Goal: Task Accomplishment & Management: Use online tool/utility

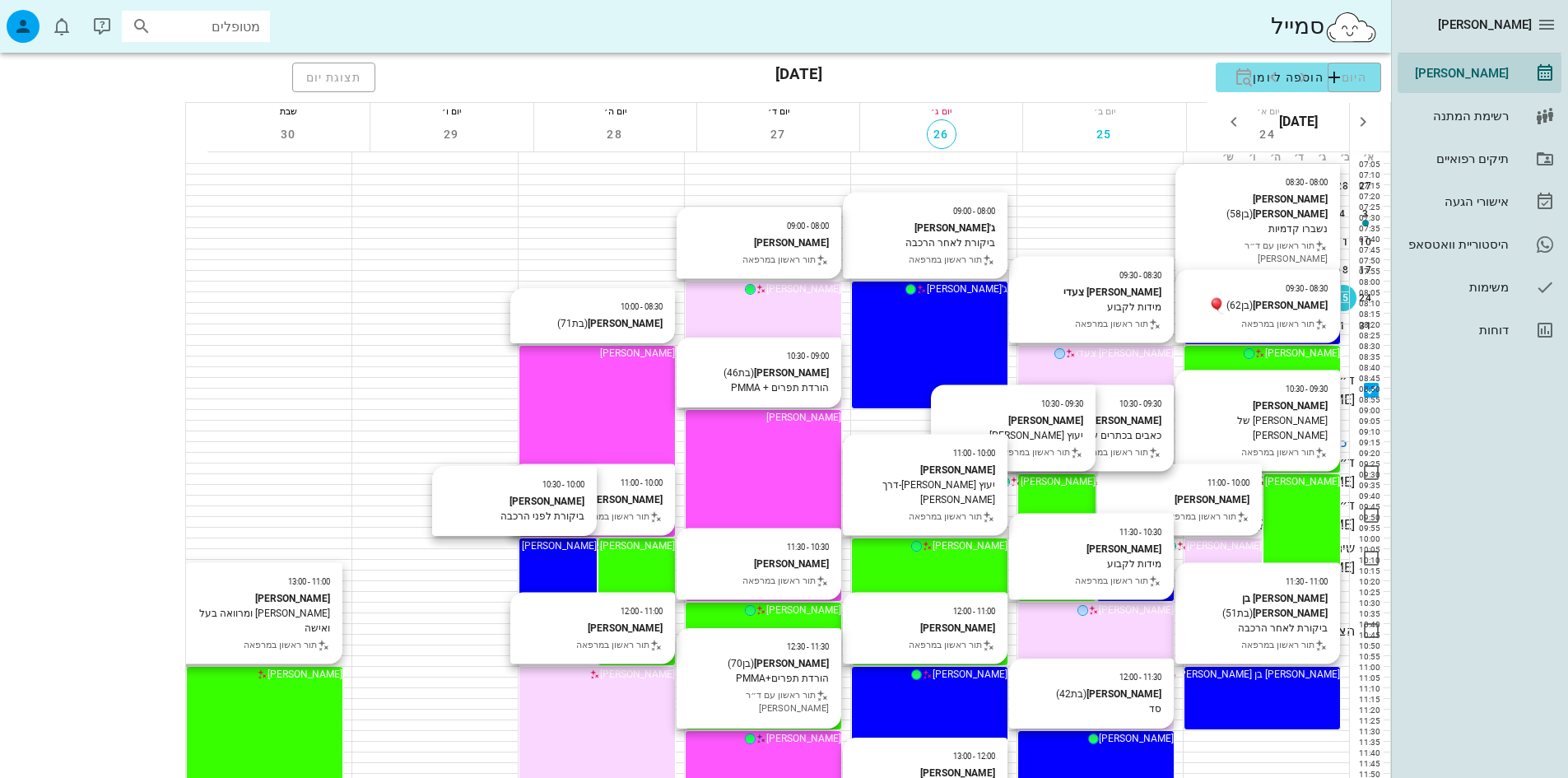
click at [200, 30] on input "מטופלים" at bounding box center [208, 26] width 106 height 21
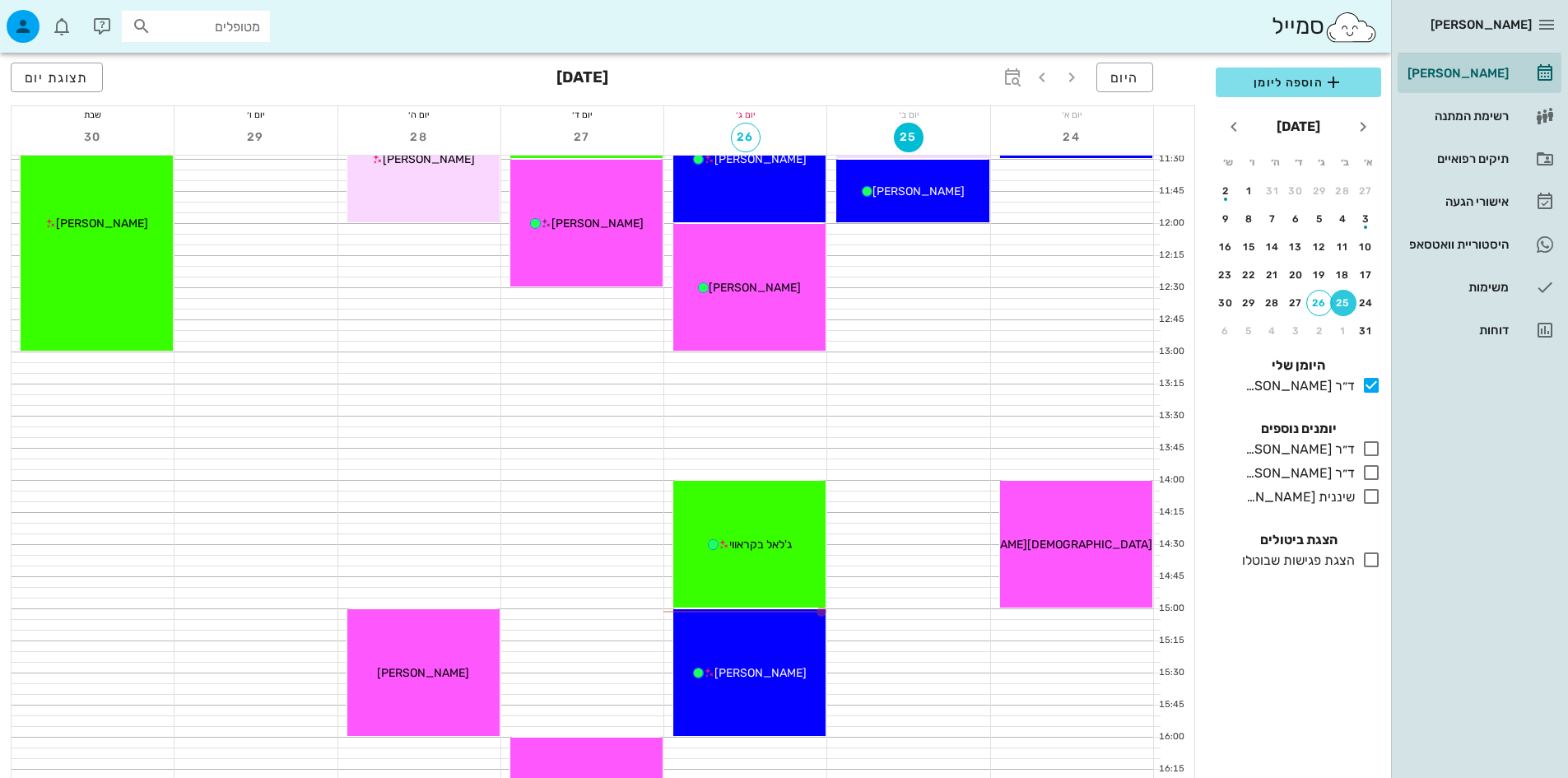
scroll to position [577, 0]
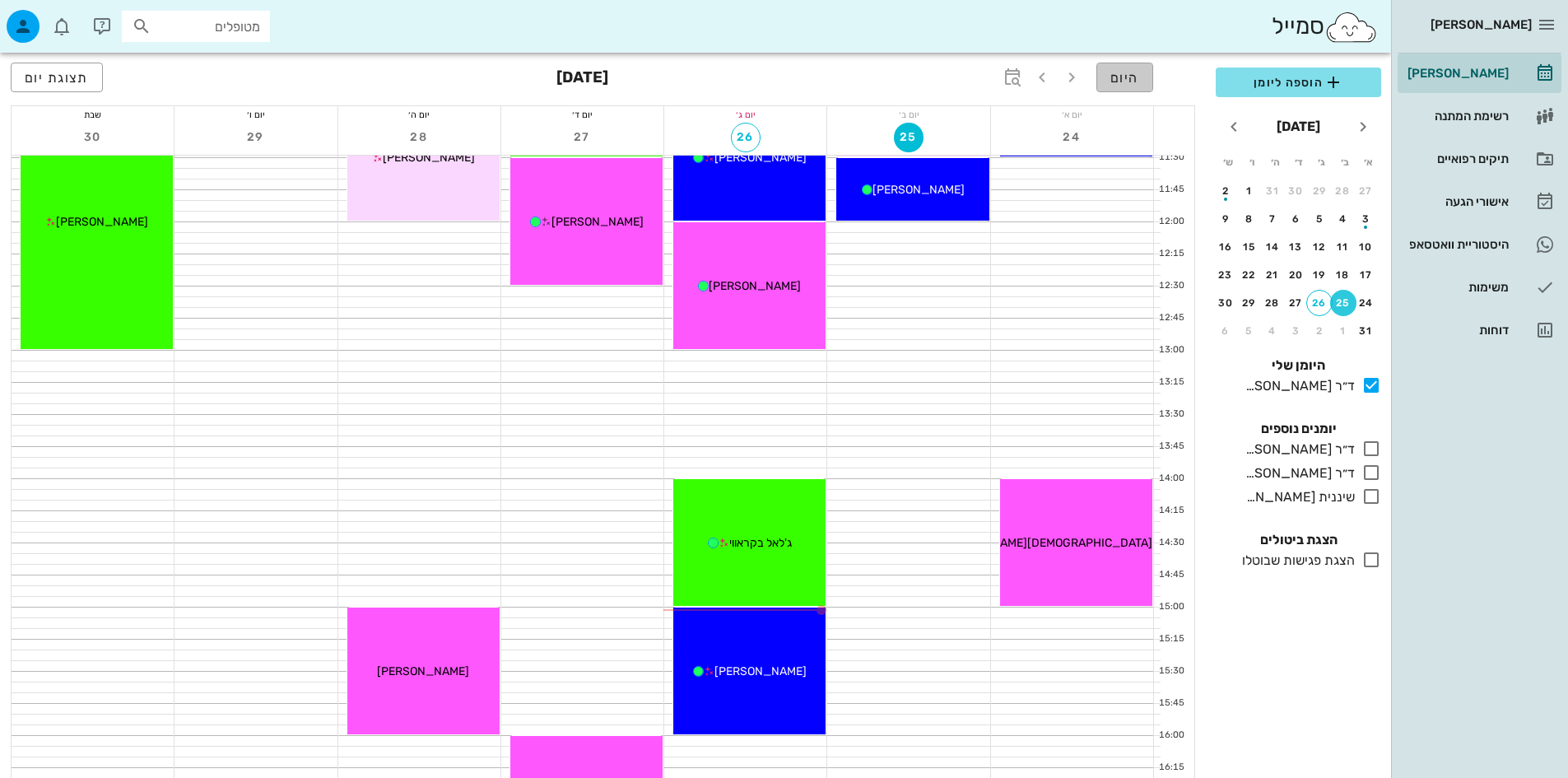
click at [1135, 78] on span "היום" at bounding box center [1125, 77] width 29 height 15
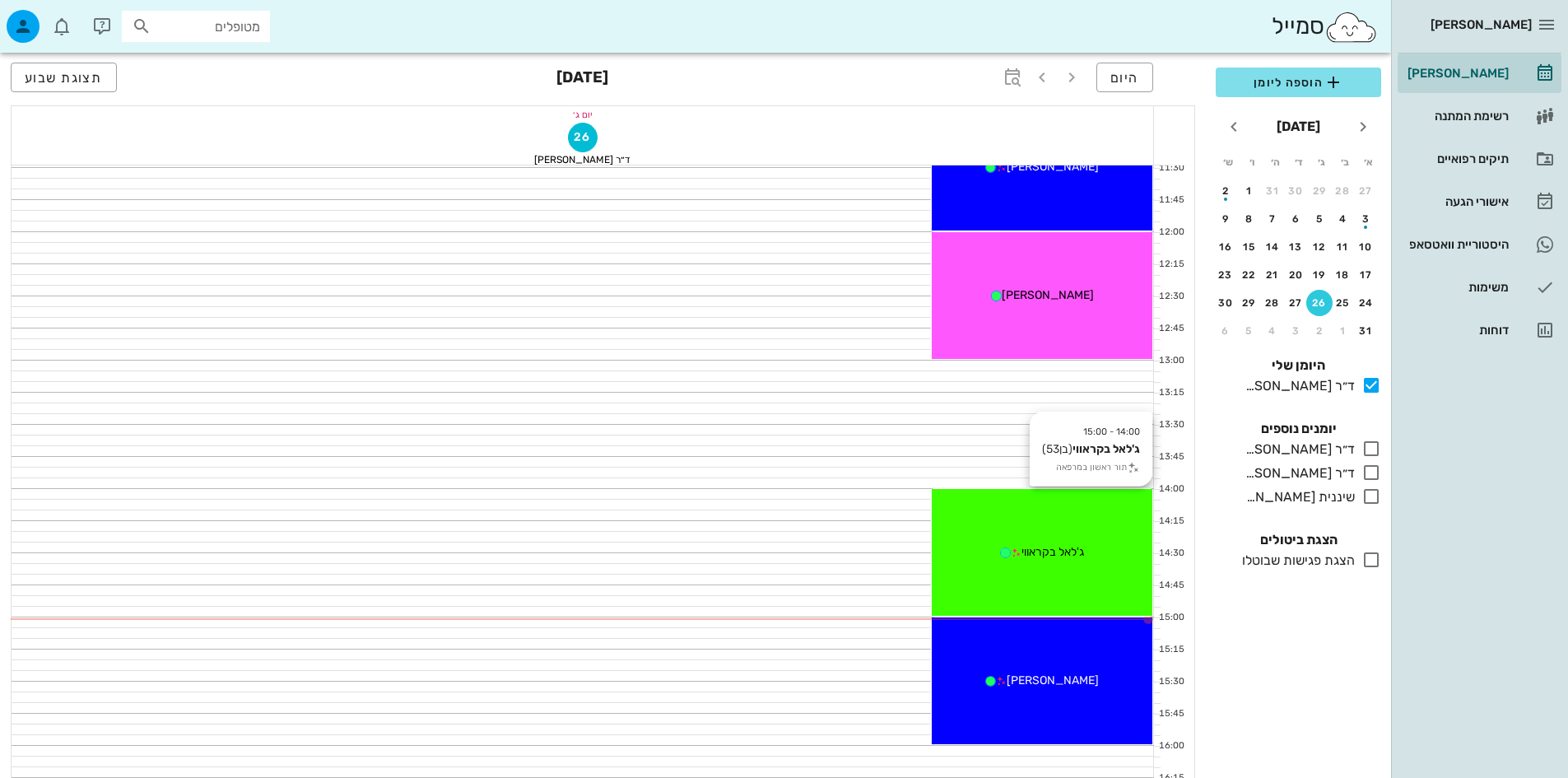
click at [1042, 539] on div "14:00 - 15:00 [PERSON_NAME] בקראווי (בן 53 ) תור ראשון במרפאה ג'לאל בקראווי" at bounding box center [1042, 552] width 220 height 127
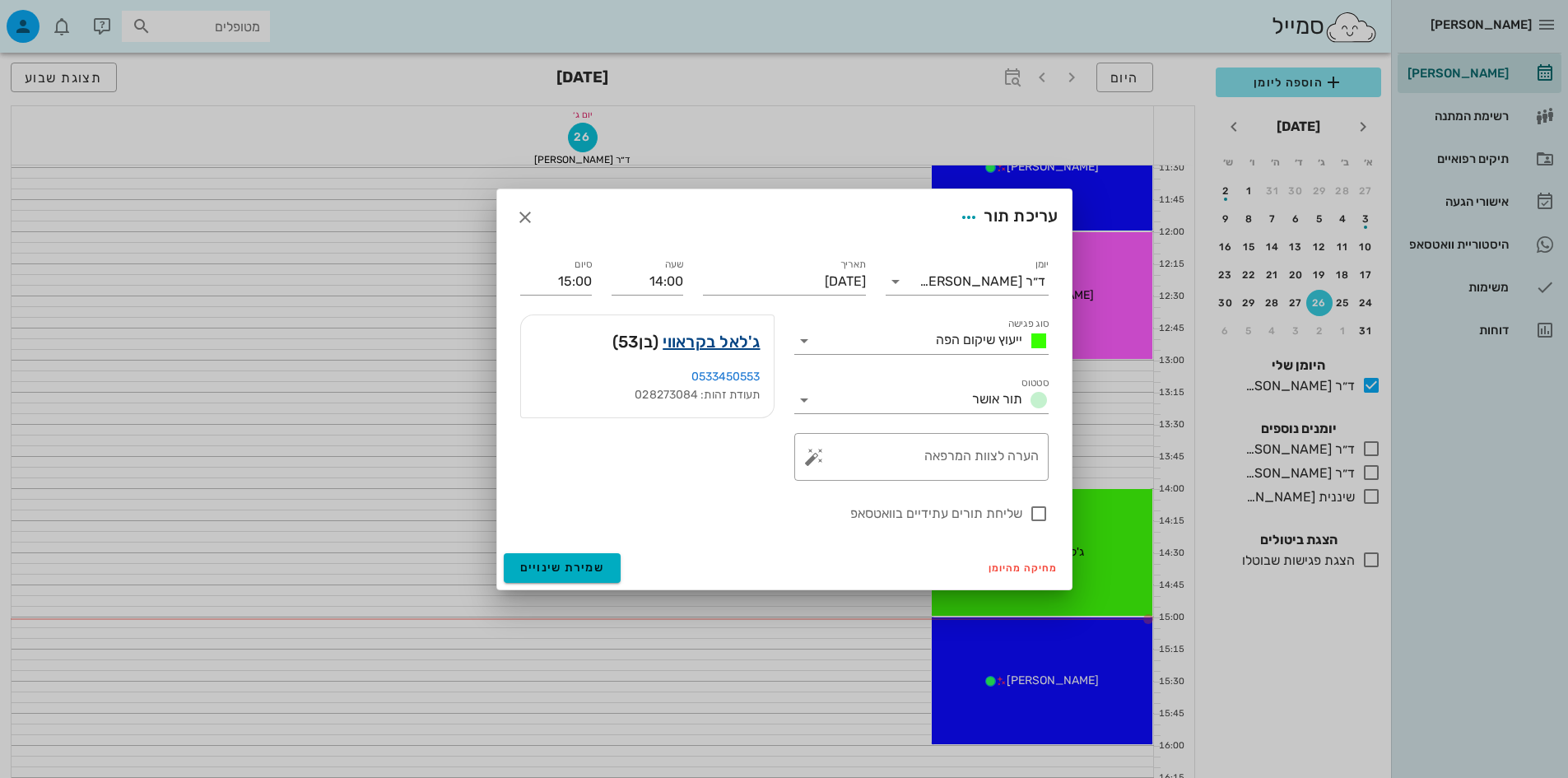
click at [689, 345] on link "ג'לאל בקראווי" at bounding box center [711, 341] width 98 height 26
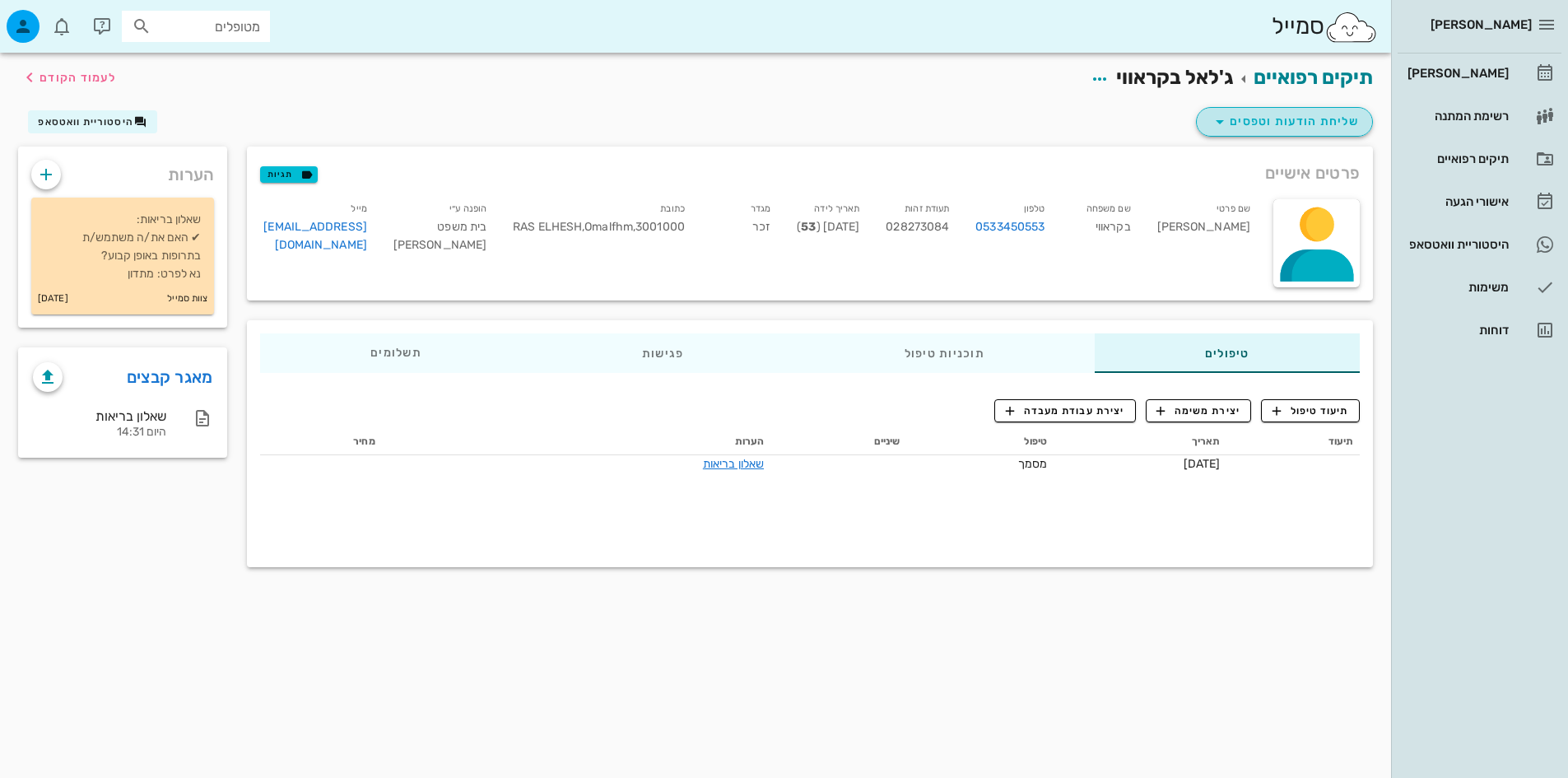
click at [1223, 117] on icon "button" at bounding box center [1220, 122] width 20 height 20
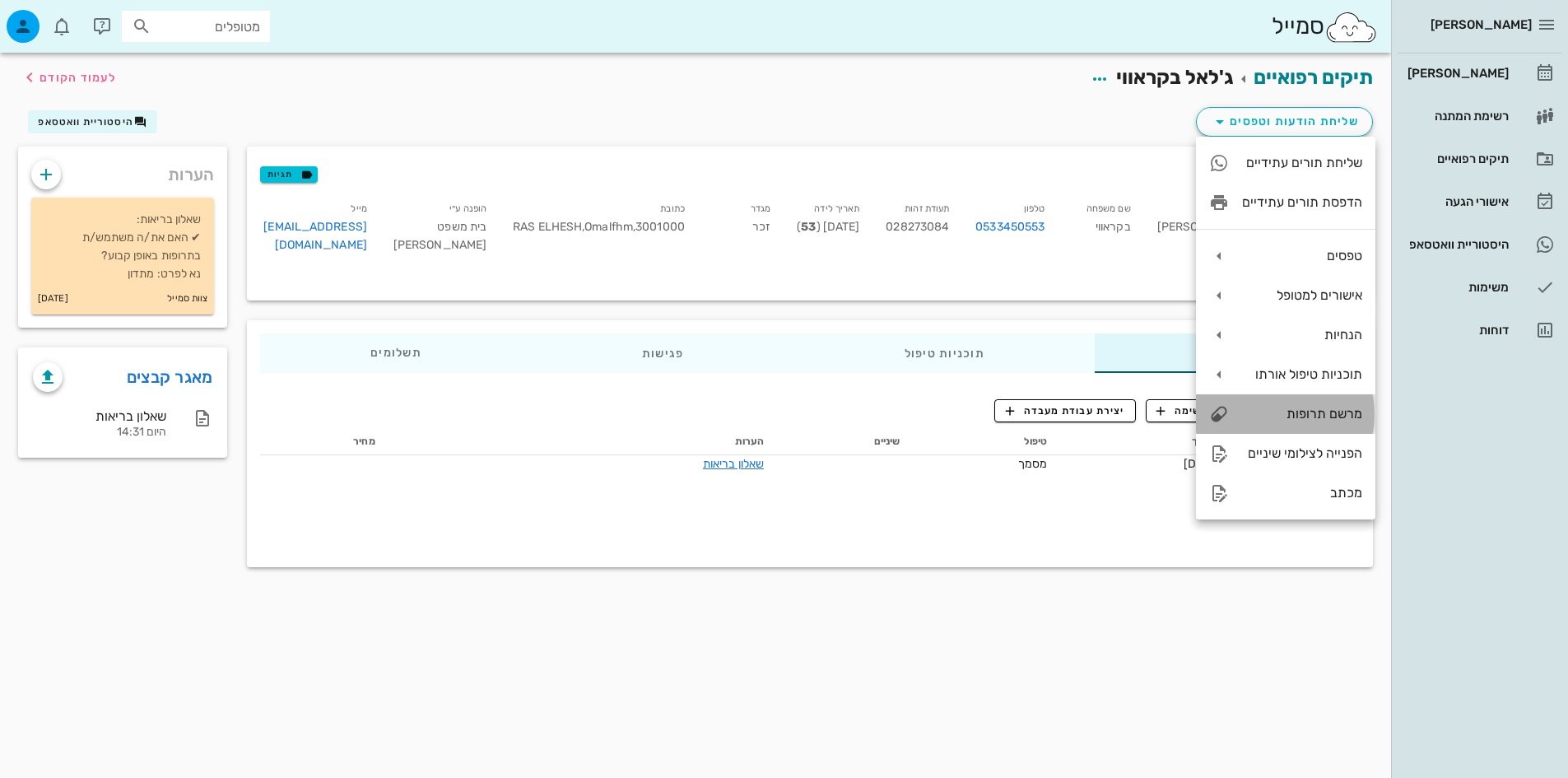
click at [1328, 406] on div "מרשם תרופות" at bounding box center [1302, 413] width 120 height 15
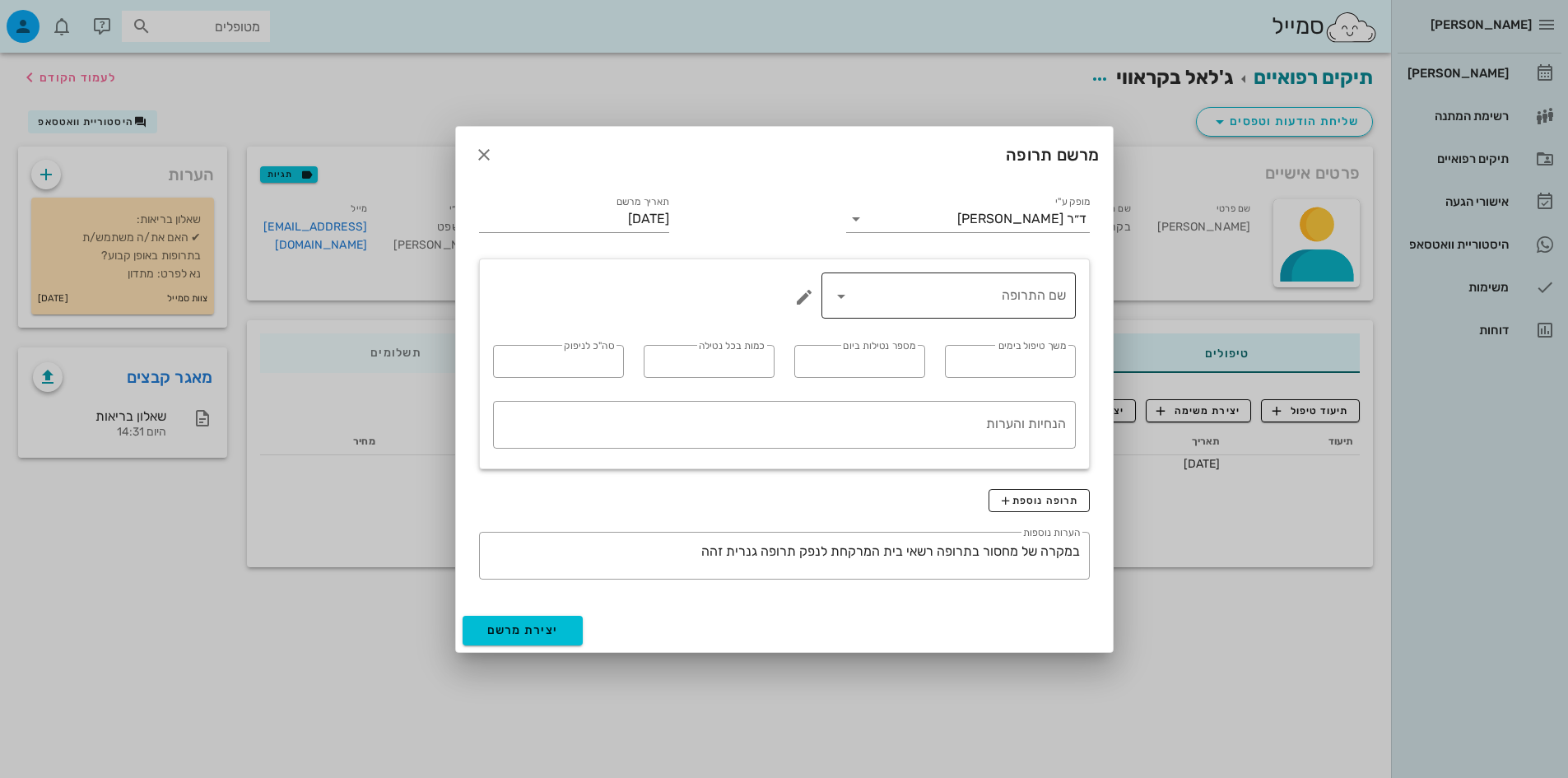
click at [1003, 280] on div "שם התרופה" at bounding box center [949, 295] width 234 height 47
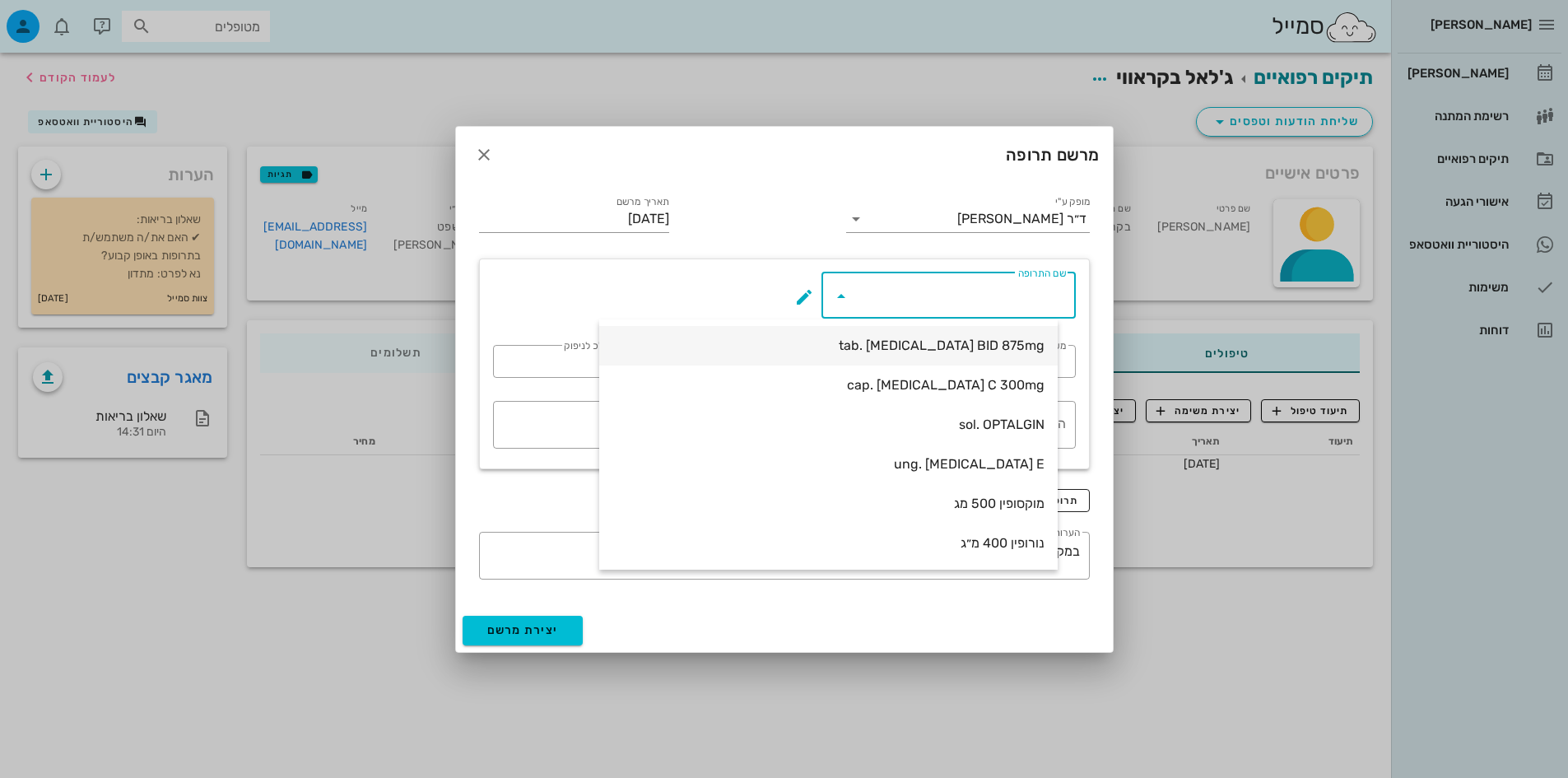
click at [988, 345] on div "tab. [MEDICAL_DATA] BID 875mg" at bounding box center [828, 345] width 432 height 15
type input "tab. [MEDICAL_DATA] BID 875mg"
type input "7"
type input "2"
type input "1"
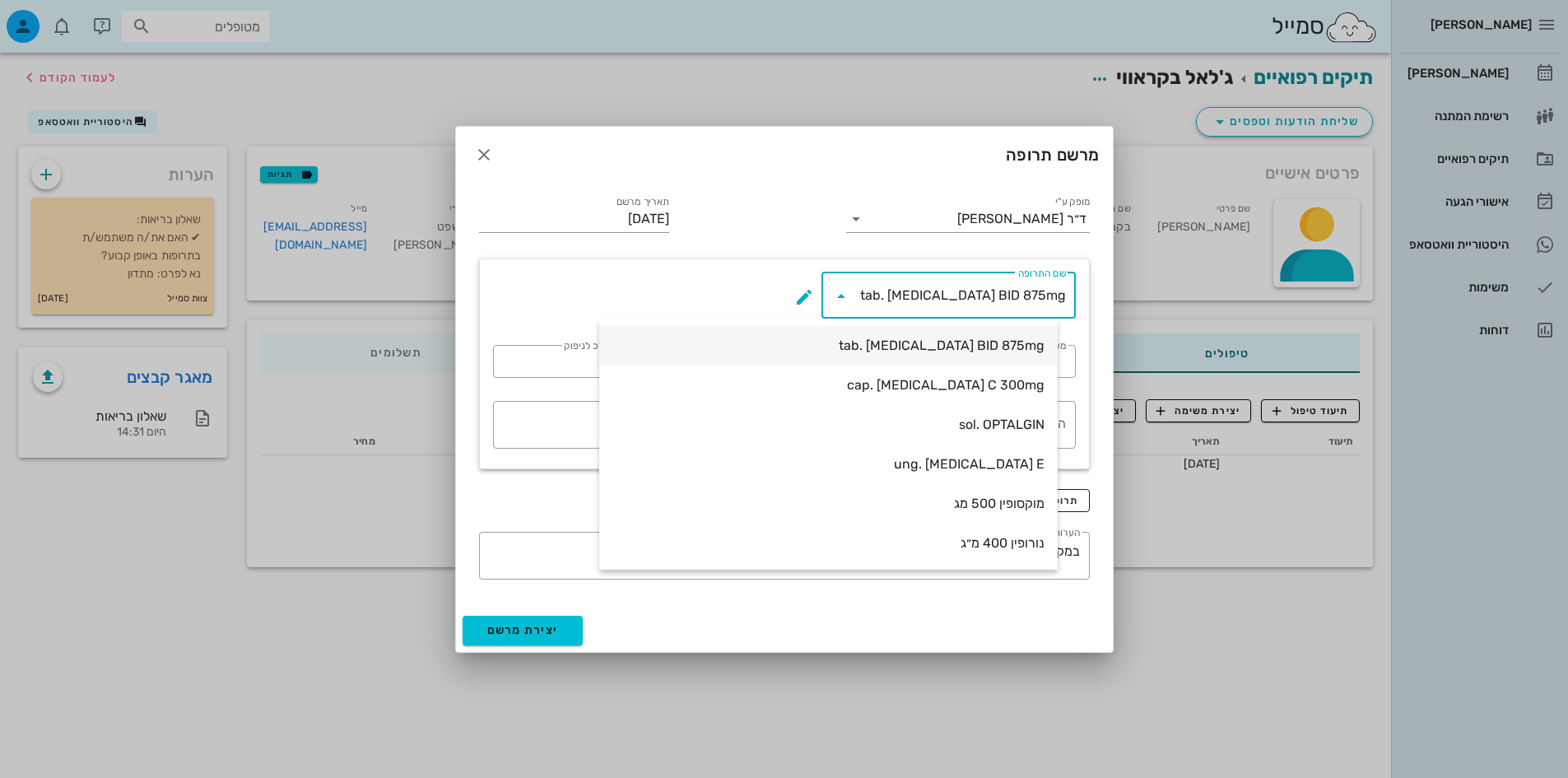
type input "14"
type textarea "טבליה אחת כל 12 שעות במשך 7 ימים"
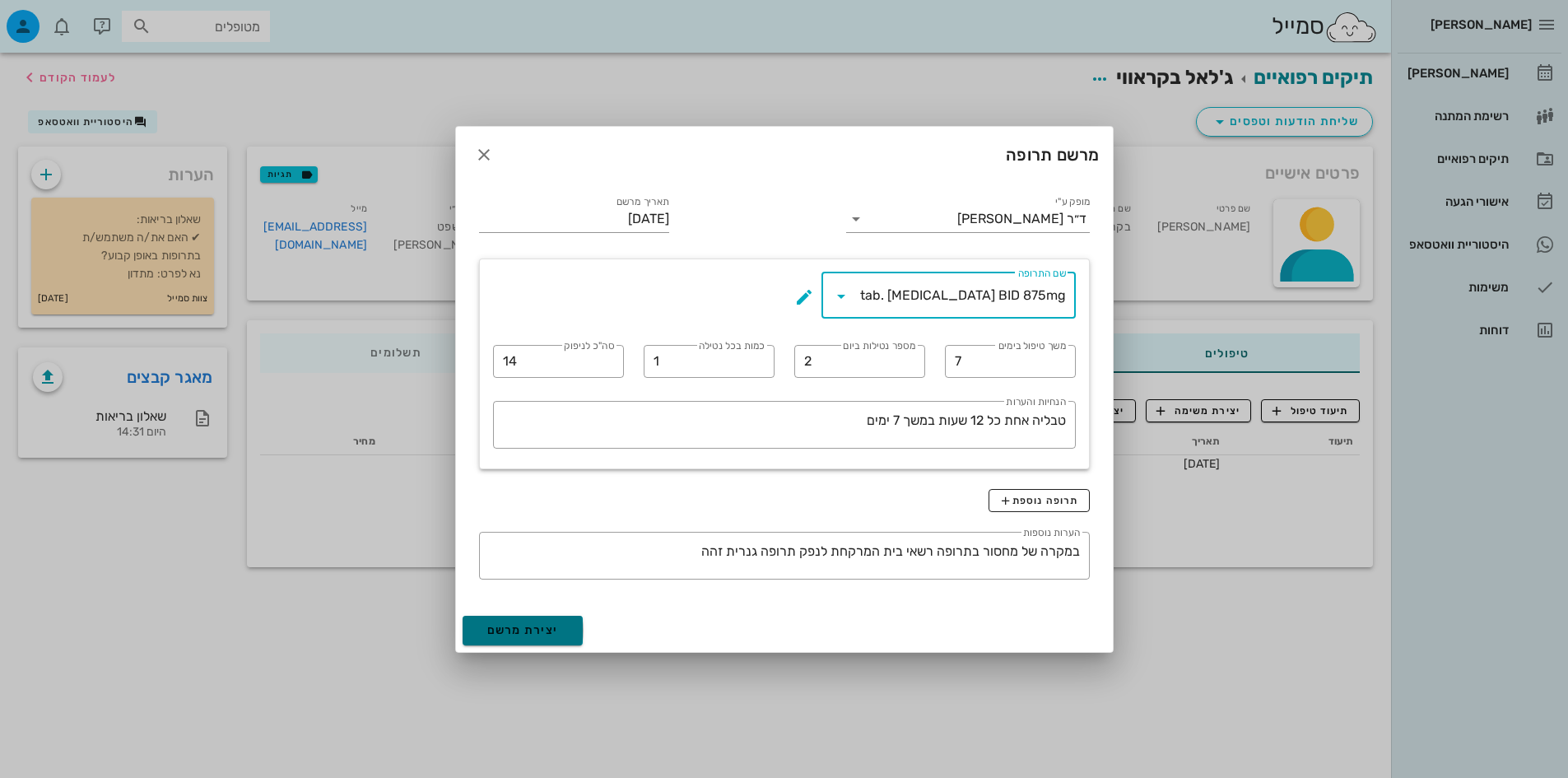
click at [519, 630] on span "יצירת מרשם" at bounding box center [523, 630] width 72 height 14
